Goal: Task Accomplishment & Management: Complete application form

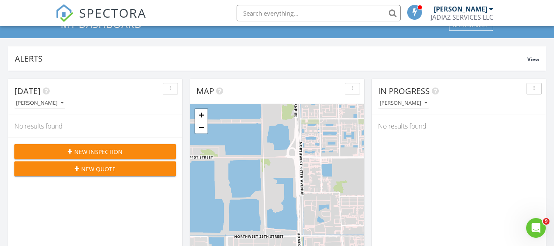
scroll to position [82, 0]
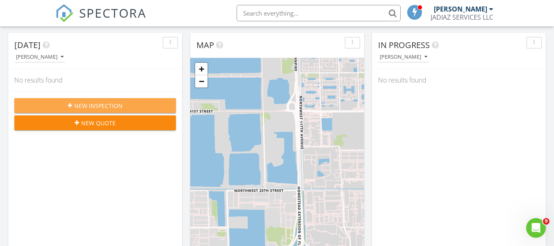
click at [94, 102] on span "New Inspection" at bounding box center [98, 105] width 48 height 9
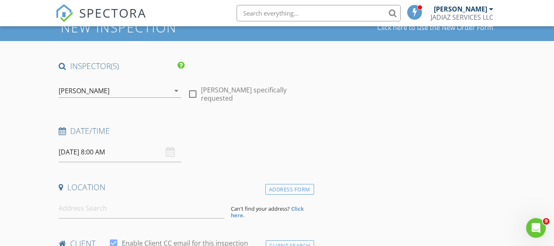
scroll to position [82, 0]
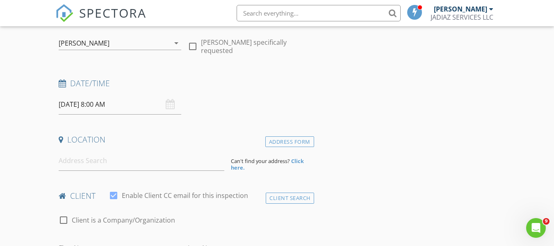
click at [112, 107] on input "08/28/2025 8:00 AM" at bounding box center [120, 104] width 123 height 20
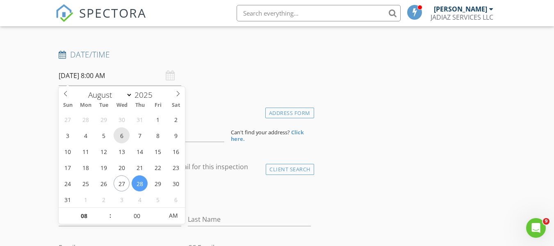
scroll to position [123, 0]
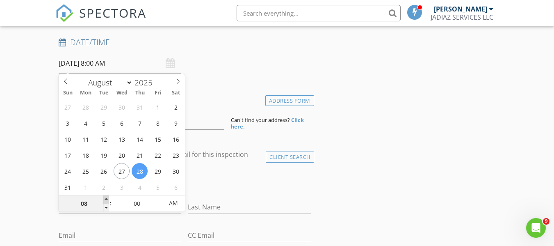
type input "09"
type input "[DATE] 9:00 AM"
click at [105, 201] on span at bounding box center [106, 199] width 6 height 8
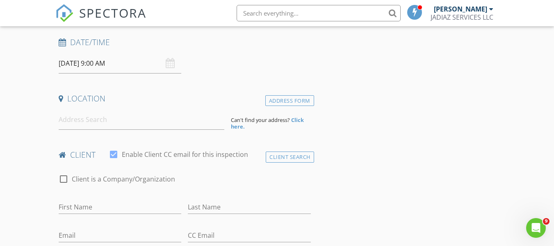
click at [97, 121] on input at bounding box center [142, 120] width 166 height 20
paste input "2702 AUGUSTA DRIVE homestead, fl. 33035"
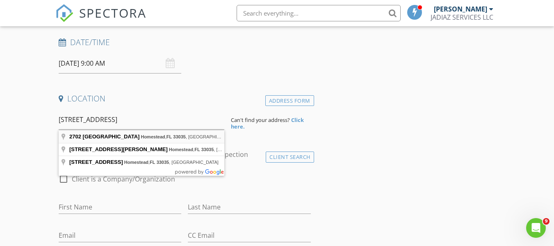
type input "2702 Augusta Drive, Homestead, FL 33035, USA"
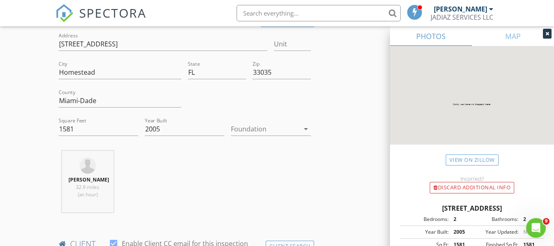
scroll to position [205, 0]
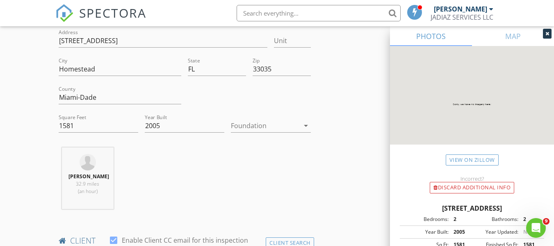
click at [283, 124] on div at bounding box center [265, 125] width 68 height 13
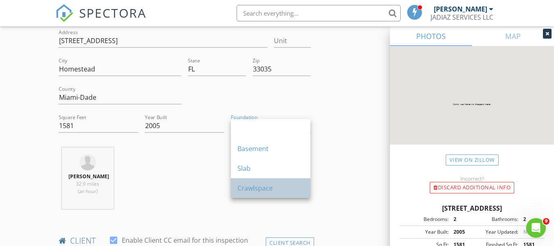
click at [257, 188] on div "Crawlspace" at bounding box center [271, 188] width 66 height 10
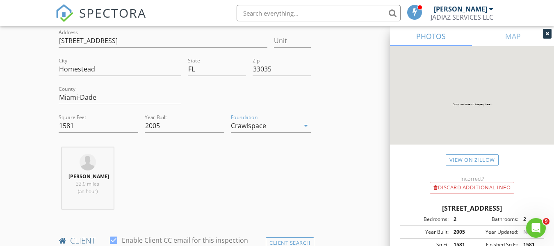
click at [280, 129] on div "Crawlspace" at bounding box center [265, 125] width 68 height 13
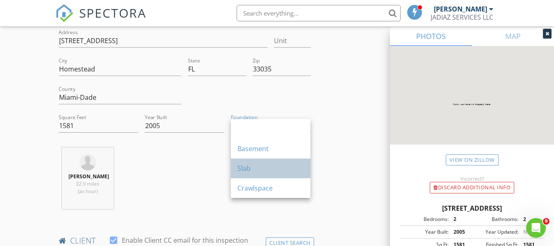
click at [257, 167] on div "Slab" at bounding box center [271, 168] width 66 height 10
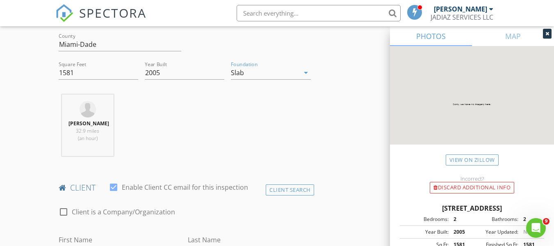
scroll to position [328, 0]
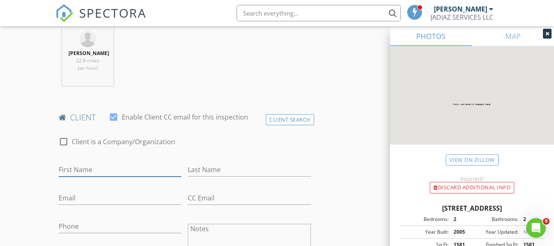
click at [78, 169] on input "First Name" at bounding box center [120, 170] width 123 height 14
type input "[PERSON_NAME]"
click at [209, 170] on input "Last Name" at bounding box center [249, 170] width 123 height 14
type input "Lago"
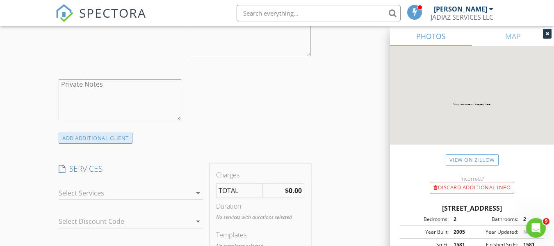
scroll to position [574, 0]
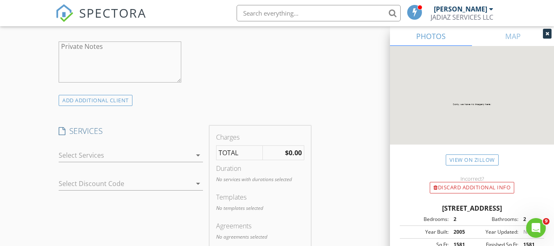
click at [123, 155] on div at bounding box center [125, 155] width 133 height 13
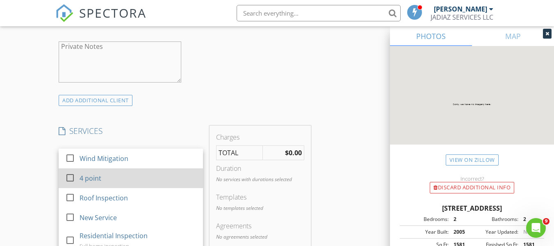
click at [86, 176] on div "4 point" at bounding box center [91, 178] width 22 height 10
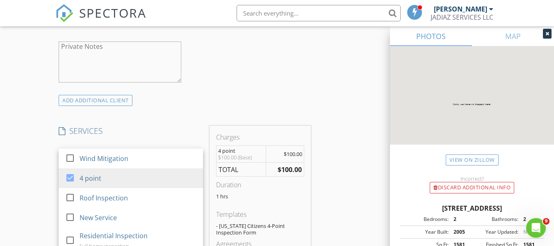
click at [29, 155] on div "New Inspection Click here to use the New Order Form INSPECTOR(S) check_box JASO…" at bounding box center [277, 189] width 554 height 1430
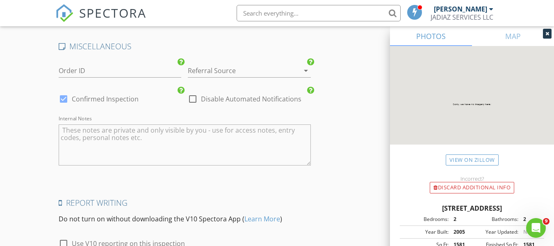
scroll to position [1231, 0]
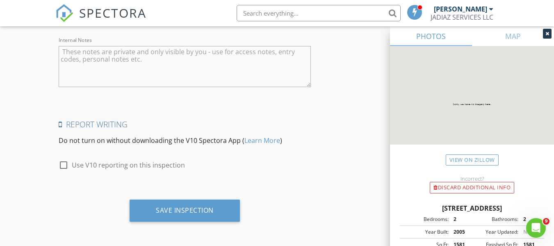
click at [64, 165] on div at bounding box center [64, 165] width 14 height 14
checkbox input "true"
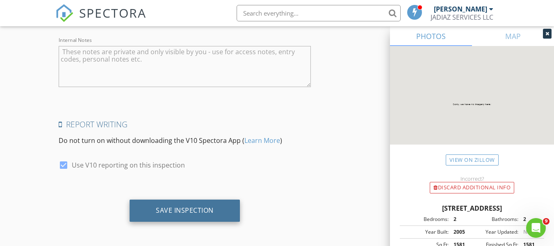
click at [198, 215] on div "Save Inspection" at bounding box center [185, 210] width 110 height 22
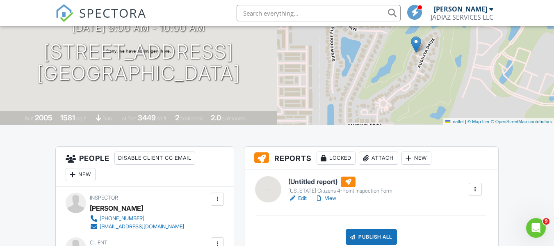
scroll to position [121, 0]
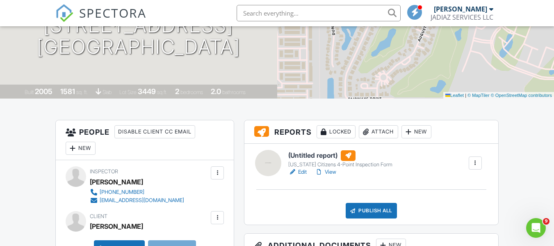
click at [303, 173] on link "Edit" at bounding box center [297, 172] width 18 height 8
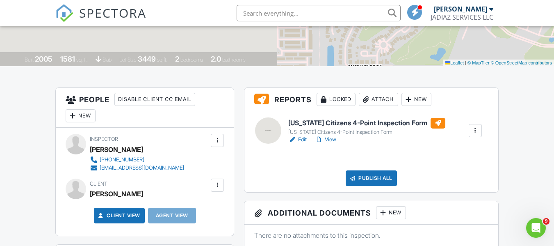
scroll to position [164, 0]
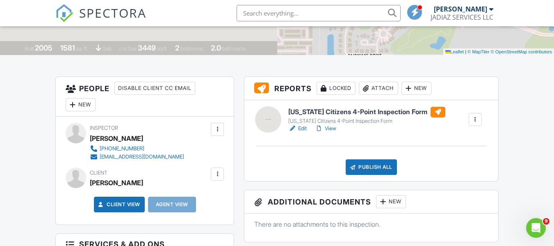
click at [300, 126] on link "Edit" at bounding box center [297, 128] width 18 height 8
